Goal: Check status: Check status

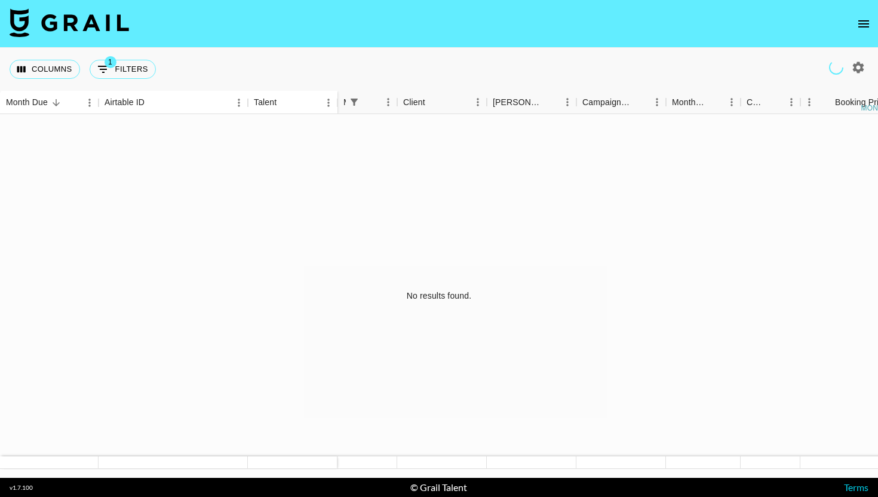
click at [863, 21] on icon "open drawer" at bounding box center [863, 23] width 11 height 7
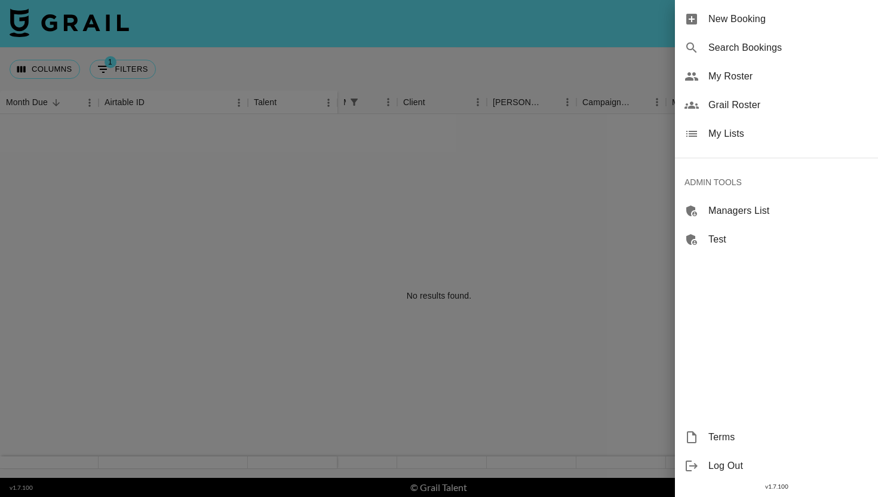
click at [748, 46] on span "Search Bookings" at bounding box center [788, 48] width 160 height 14
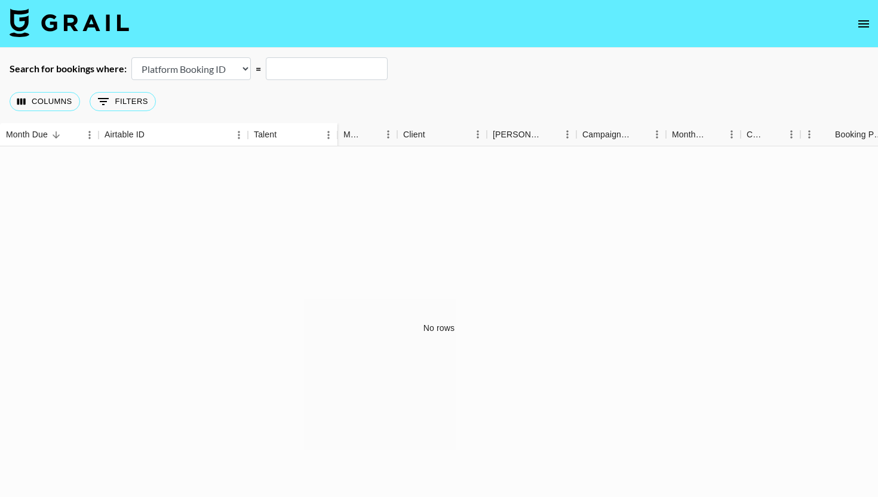
click at [213, 57] on select "Airtable Booking ID Platform Booking ID Platform Campaign ID" at bounding box center [190, 68] width 119 height 23
select select "airtableId"
click at [131, 57] on select "Airtable Booking ID Platform Booking ID Platform Campaign ID" at bounding box center [190, 68] width 119 height 23
click at [292, 70] on input "text" at bounding box center [327, 68] width 122 height 23
paste input "recjGHNadm78qDs6t"
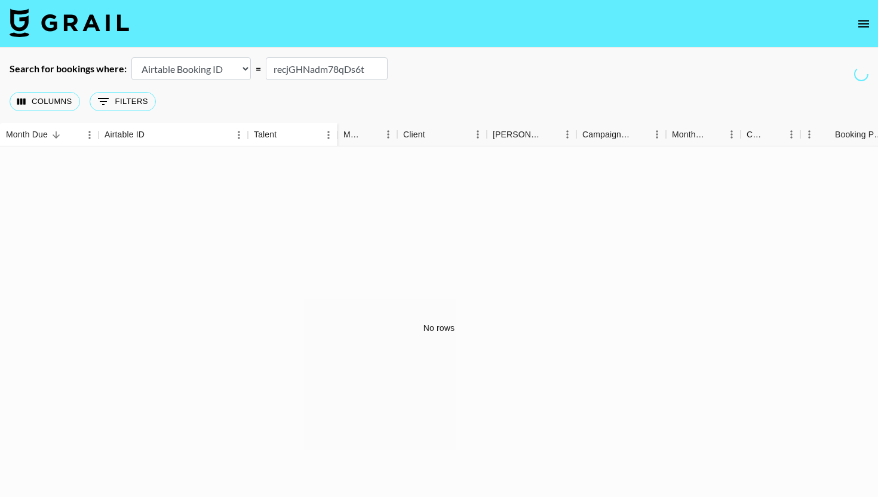
type input "recjGHNadm78qDs6t"
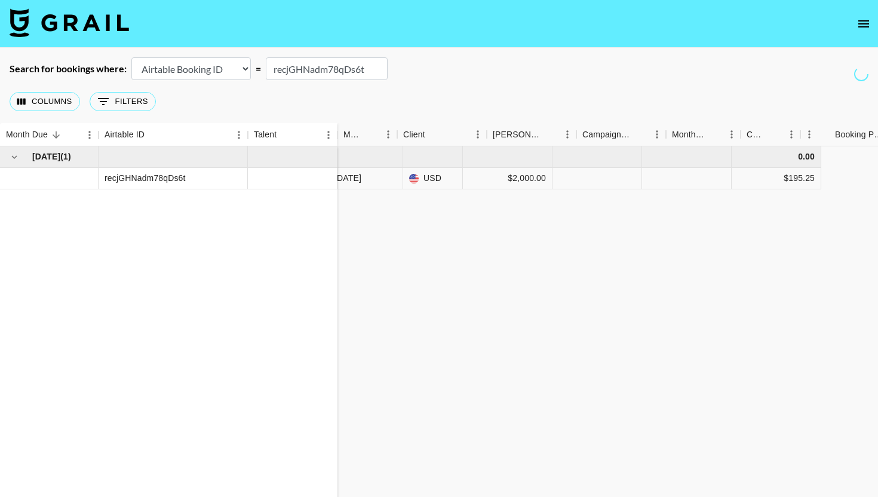
click at [496, 77] on div "Search for bookings where: Airtable Booking ID Platform Booking ID Platform Cam…" at bounding box center [439, 68] width 878 height 23
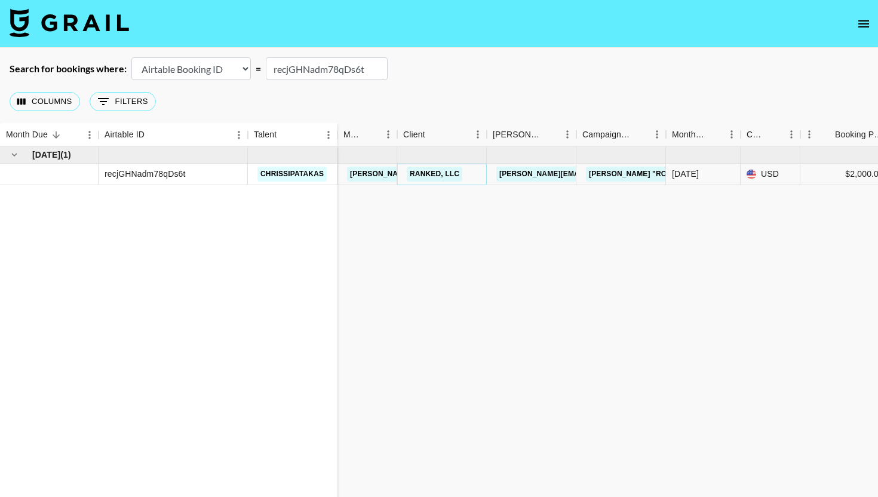
click at [432, 176] on link "Ranked, LLC" at bounding box center [435, 174] width 56 height 15
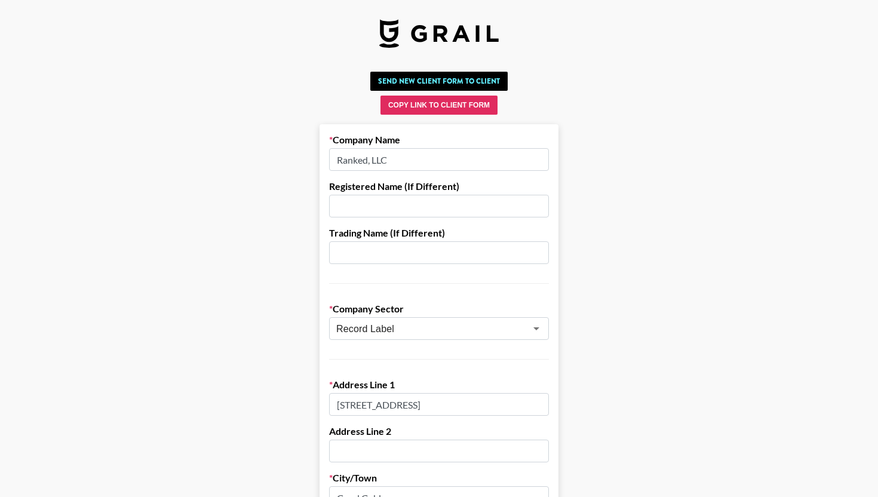
scroll to position [868, 0]
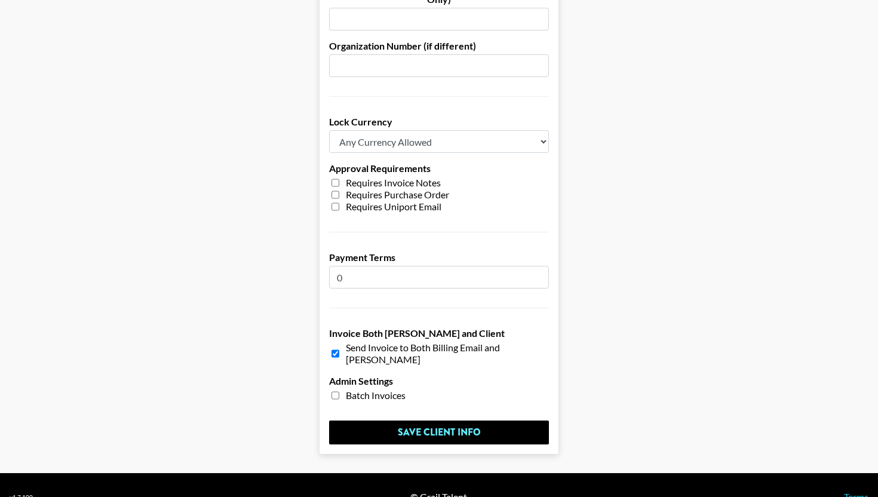
click at [330, 389] on div "Batch Invoices" at bounding box center [439, 395] width 220 height 12
click at [339, 391] on input "checkbox" at bounding box center [336, 395] width 8 height 8
checkbox input "true"
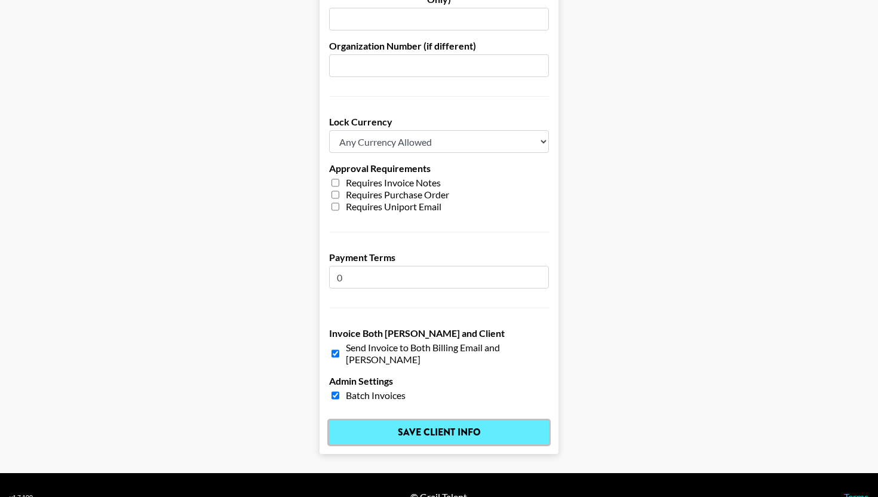
click at [379, 421] on input "Save Client Info" at bounding box center [439, 433] width 220 height 24
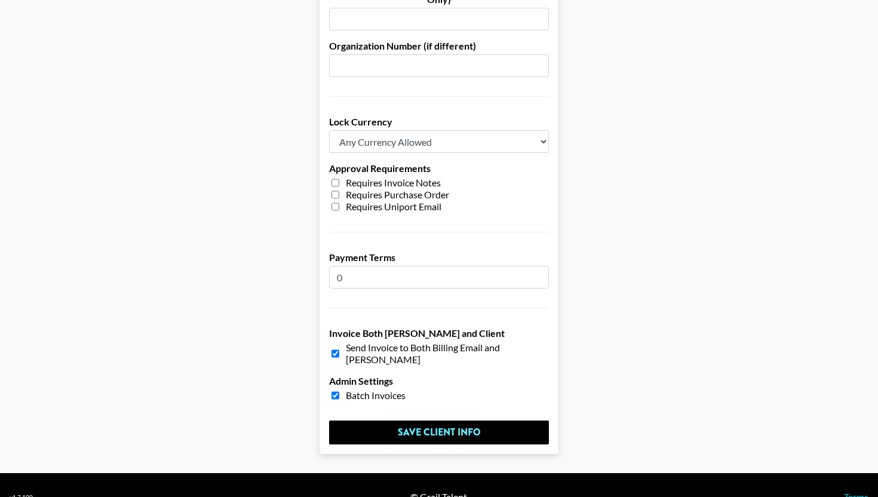
scroll to position [0, 0]
